Goal: Task Accomplishment & Management: Manage account settings

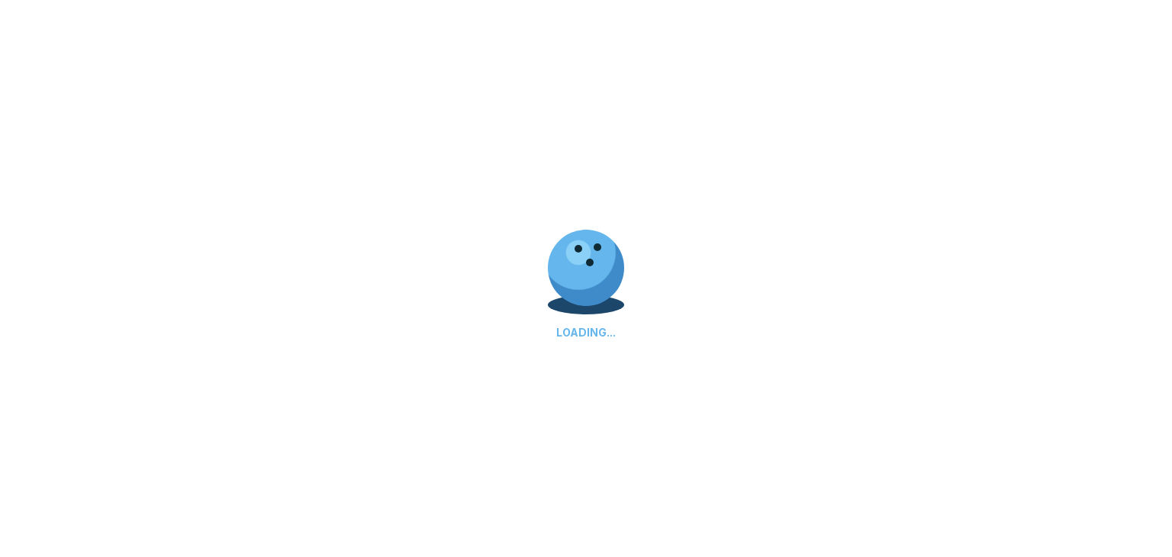
scroll to position [61, 0]
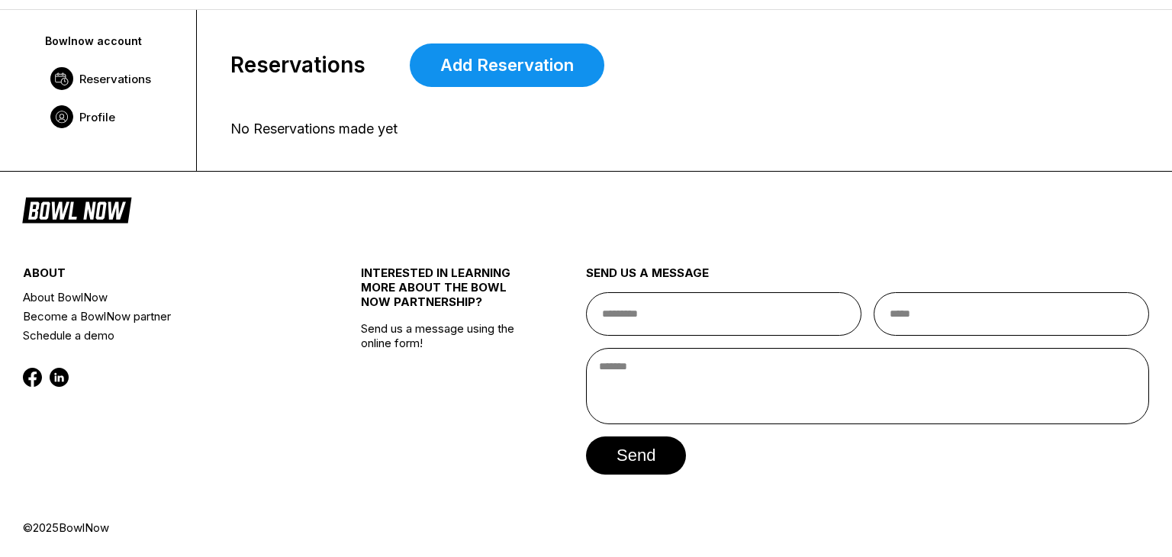
click at [99, 112] on span "Profile" at bounding box center [97, 117] width 36 height 14
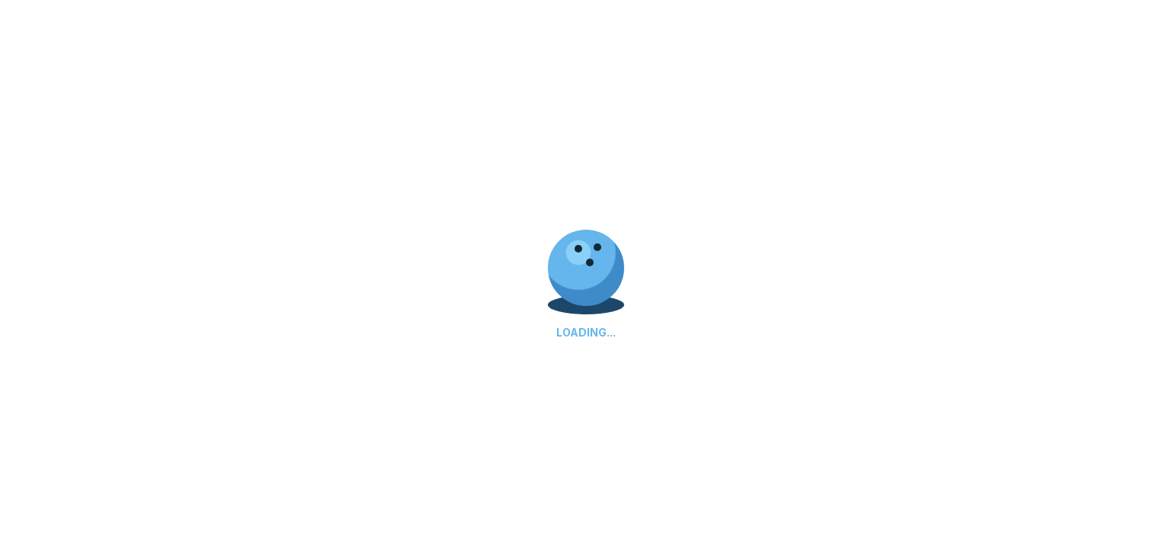
scroll to position [0, 0]
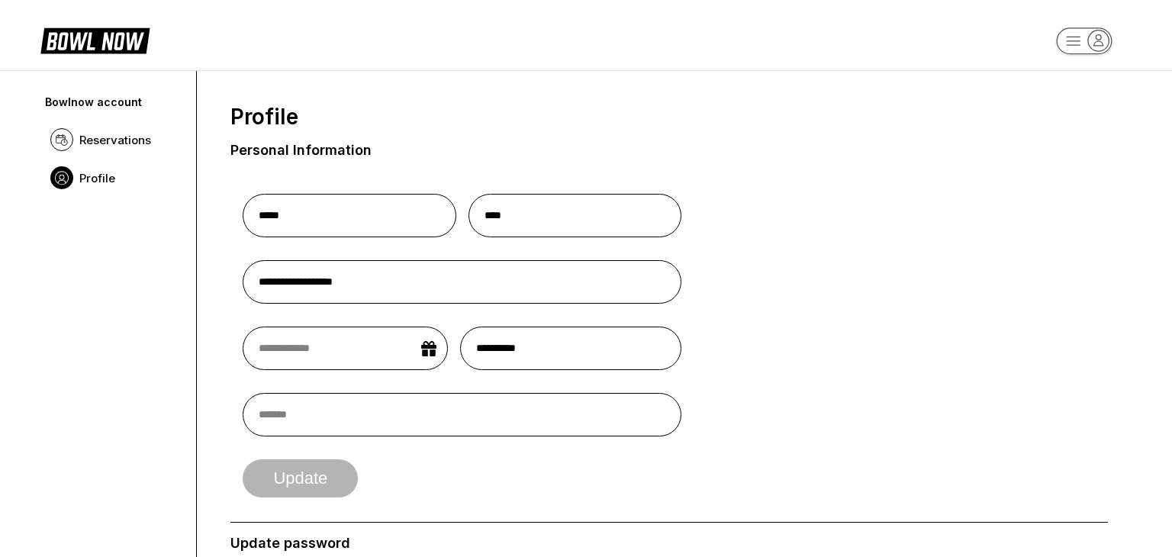
click at [1104, 47] on icon "button" at bounding box center [1098, 41] width 21 height 21
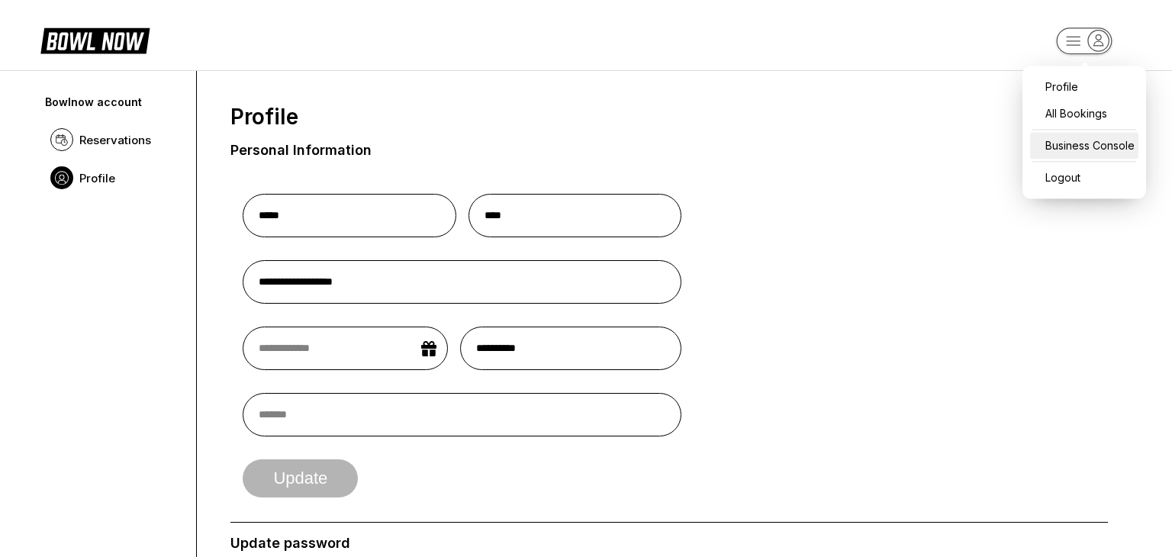
click at [1070, 139] on div "Business Console" at bounding box center [1084, 145] width 108 height 27
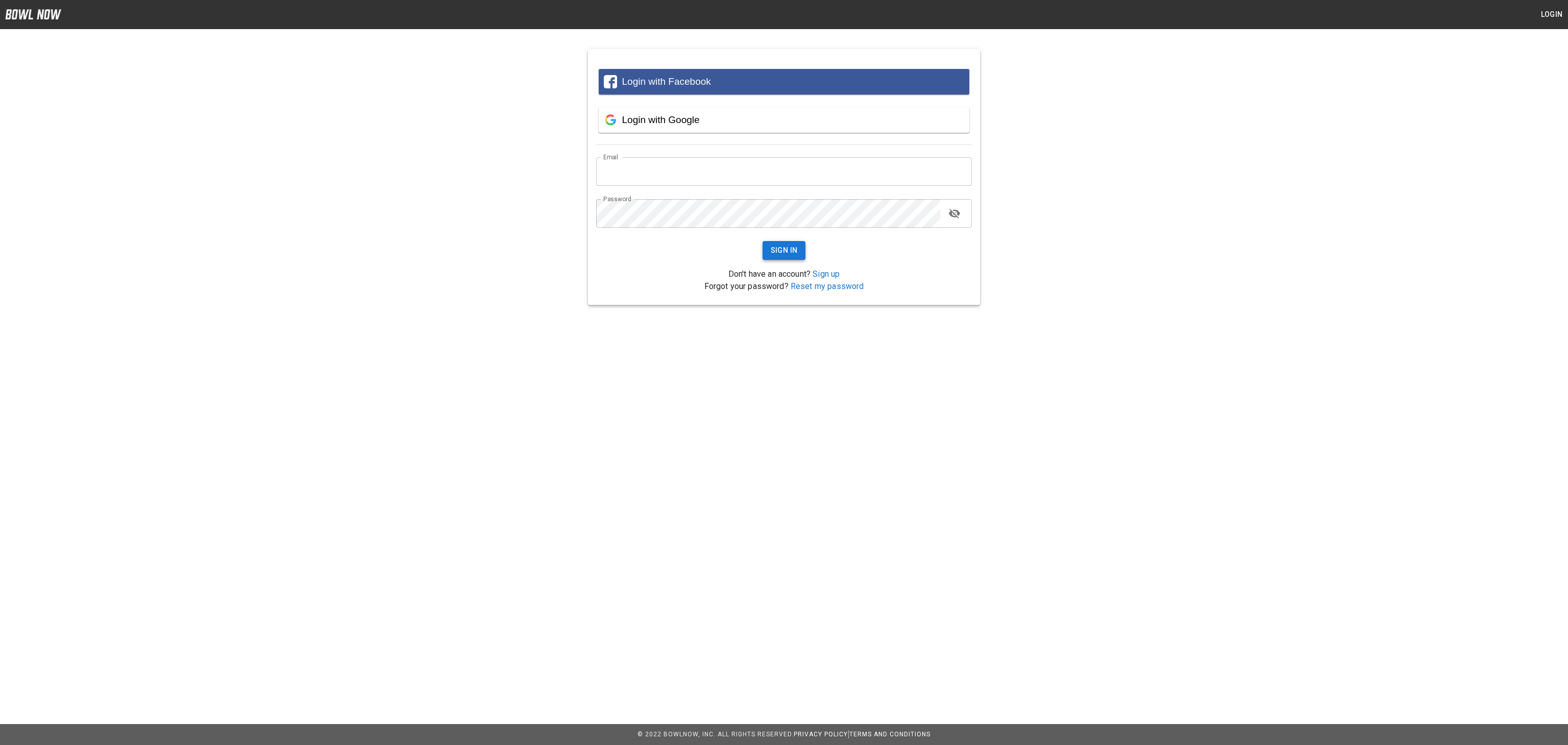
type input "**********"
click at [781, 252] on button "Sign In" at bounding box center [784, 250] width 43 height 19
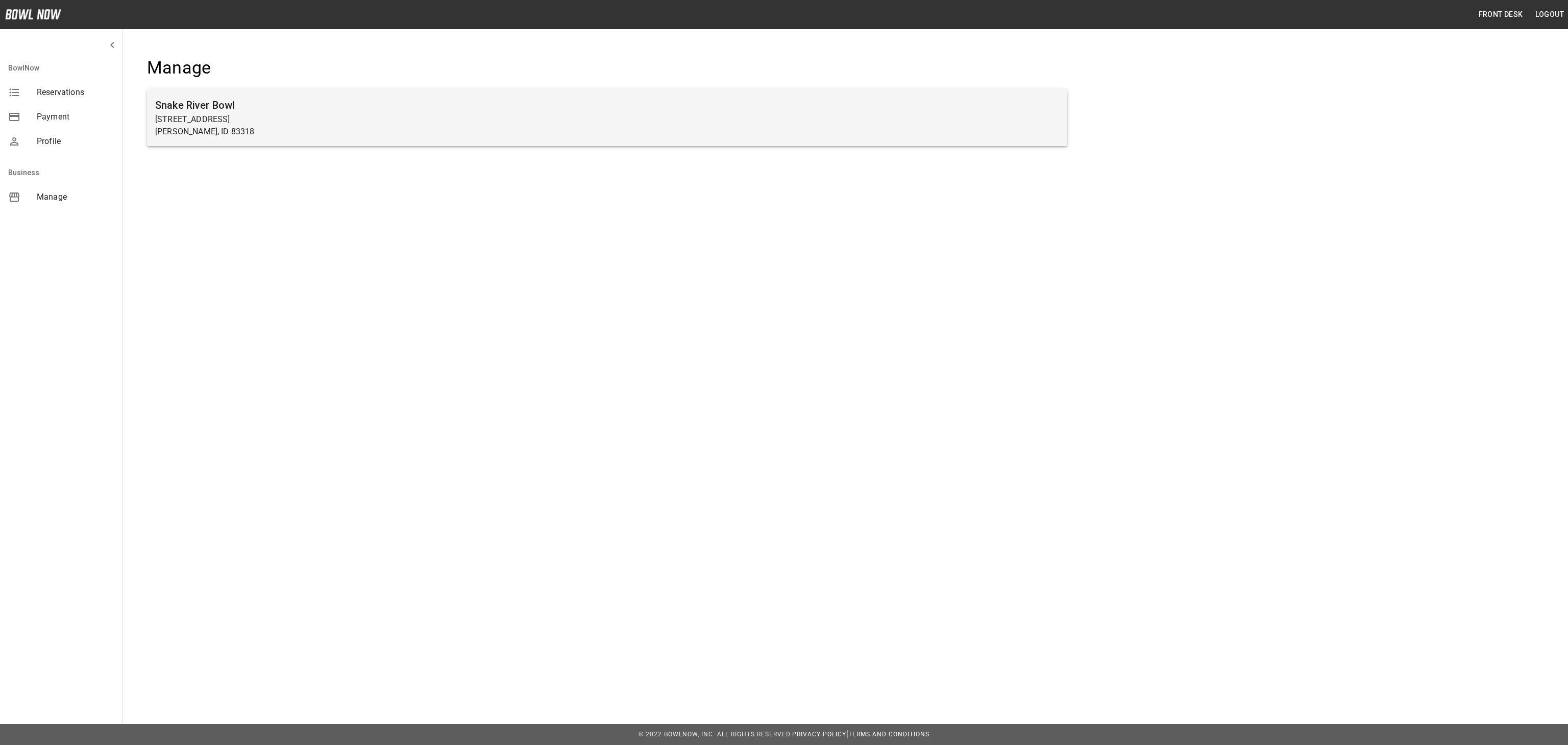
click at [710, 137] on p "Burley, ID 83318" at bounding box center [607, 132] width 904 height 12
